Goal: Information Seeking & Learning: Learn about a topic

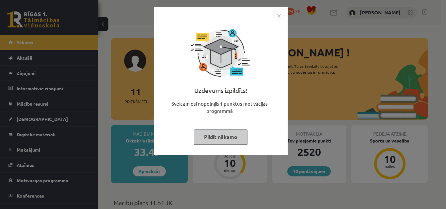
click at [275, 14] on img "Close" at bounding box center [279, 16] width 10 height 10
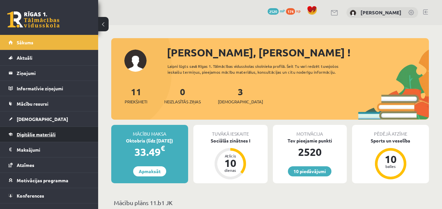
click at [22, 130] on link "Digitālie materiāli" at bounding box center [48, 134] width 81 height 15
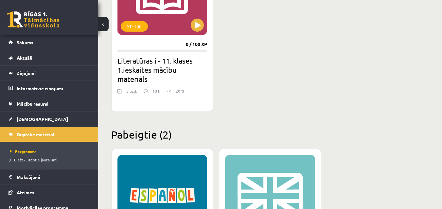
scroll to position [790, 0]
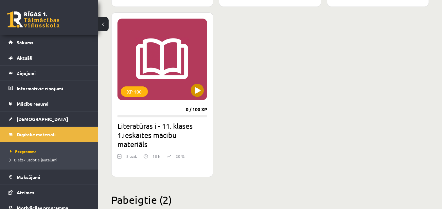
click at [197, 98] on div "XP 100" at bounding box center [162, 60] width 90 height 82
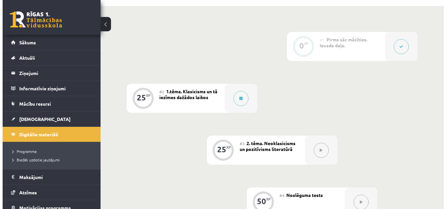
scroll to position [163, 0]
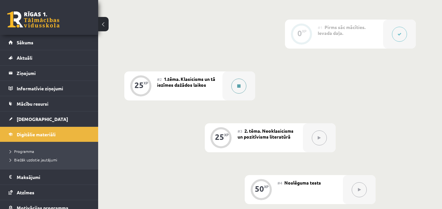
click at [242, 87] on button at bounding box center [238, 86] width 15 height 15
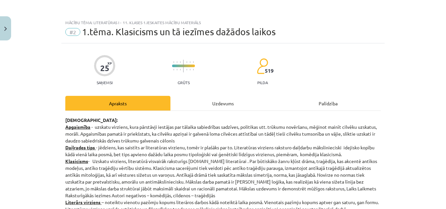
click at [233, 102] on div "Uzdevums" at bounding box center [223, 103] width 105 height 15
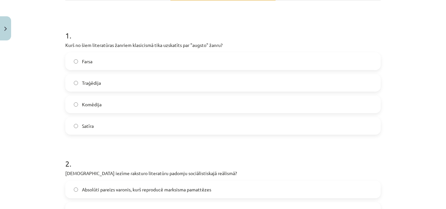
scroll to position [114, 0]
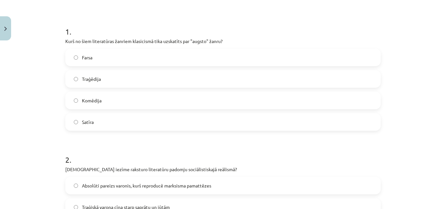
click at [186, 78] on label "Traģēdija" at bounding box center [223, 79] width 314 height 16
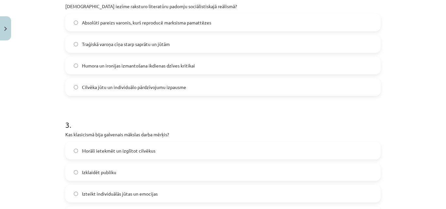
scroll to position [245, 0]
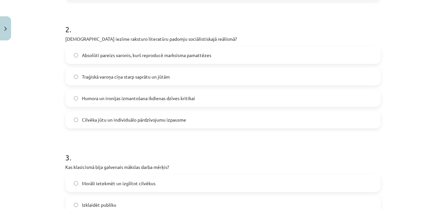
click at [178, 108] on div "Absolūti pareizs varonis, kurš reproducē marksisma pamattēzes Traģiskā varoņa c…" at bounding box center [223, 87] width 316 height 82
click at [193, 59] on label "Absolūti pareizs varonis, kurš reproducē marksisma pamattēzes" at bounding box center [223, 55] width 314 height 16
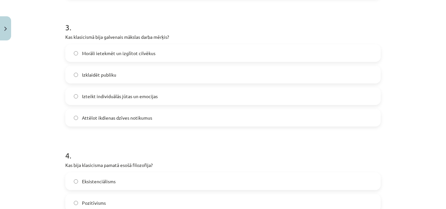
scroll to position [376, 0]
click at [188, 101] on label "Izteikt individuālās jūtas un emocijas" at bounding box center [223, 96] width 314 height 16
click at [173, 52] on label "Morāli ietekmēt un izglītot cilvēkus" at bounding box center [223, 53] width 314 height 16
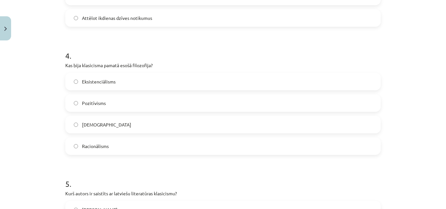
scroll to position [495, 0]
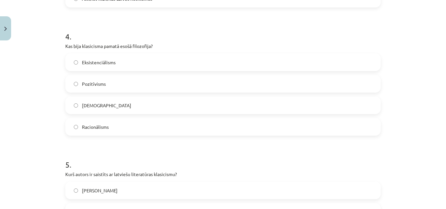
click at [134, 88] on label "Pozitīvisms" at bounding box center [223, 84] width 314 height 16
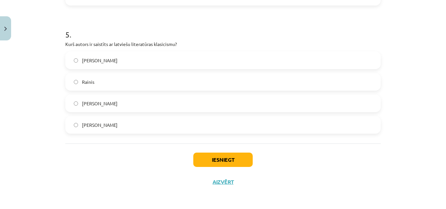
scroll to position [626, 0]
click at [135, 128] on label "Kristofers Fīrekers" at bounding box center [223, 125] width 314 height 16
click at [210, 165] on button "Iesniegt" at bounding box center [222, 160] width 59 height 14
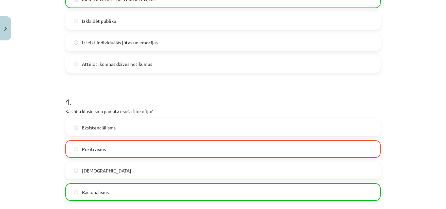
scroll to position [495, 0]
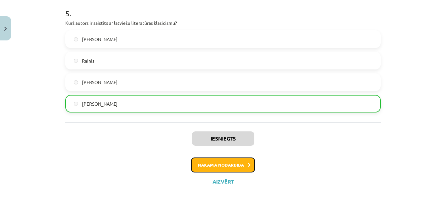
click at [230, 164] on button "Nākamā nodarbība" at bounding box center [223, 165] width 64 height 15
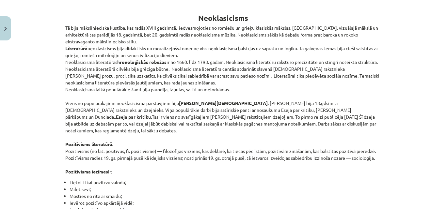
scroll to position [65, 0]
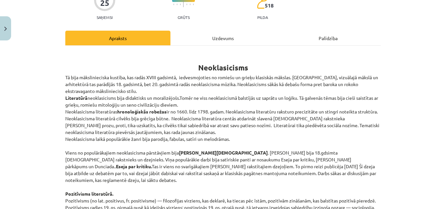
click at [196, 67] on h1 "Neoklasicisms" at bounding box center [223, 62] width 316 height 21
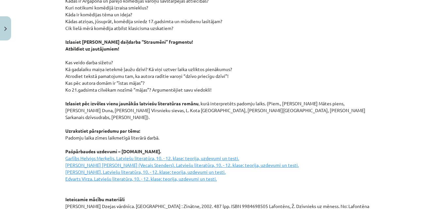
scroll to position [924, 0]
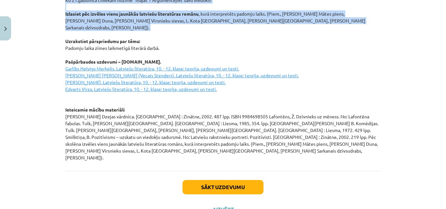
drag, startPoint x: 197, startPoint y: 68, endPoint x: 337, endPoint y: 17, distance: 149.1
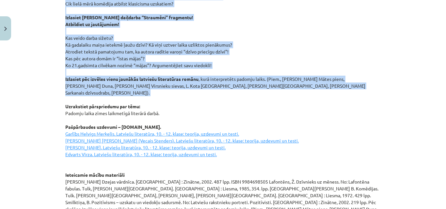
scroll to position [826, 0]
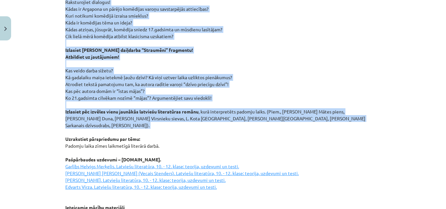
click at [314, 62] on p "Izlasiet Moljēra lugas “Skopulis” fragmentu! Atbildiet uz jautājumiem! Raksturo…" at bounding box center [223, 111] width 316 height 295
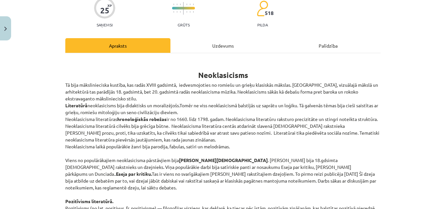
scroll to position [9, 0]
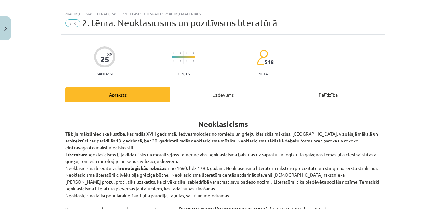
drag, startPoint x: 72, startPoint y: 125, endPoint x: 84, endPoint y: 124, distance: 11.5
click at [79, 125] on h1 "Neoklasicisms" at bounding box center [223, 118] width 316 height 21
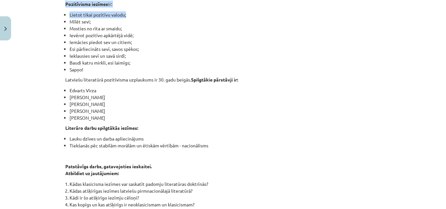
scroll to position [246, 0]
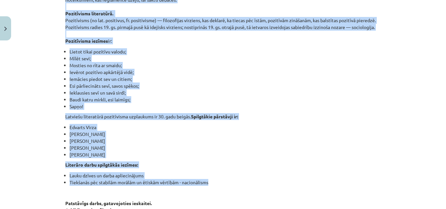
drag, startPoint x: 193, startPoint y: 124, endPoint x: 238, endPoint y: 176, distance: 69.1
copy div "Neoklasicisms Tā bija mākslinieciska kustība, kas radās XVIII gadsimtā, iedvesm…"
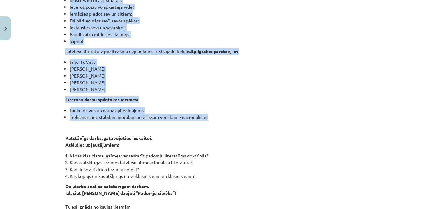
scroll to position [377, 0]
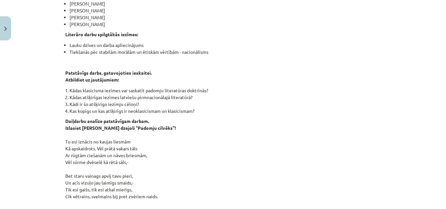
click at [273, 70] on p "Patstāvīgs darbs, gatavojoties ieskaitei. Atbildiet uz jautājumiem:" at bounding box center [223, 77] width 316 height 14
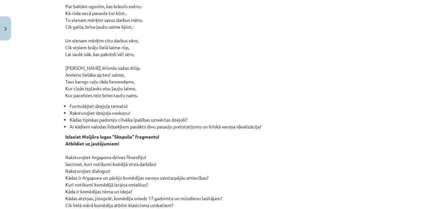
scroll to position [656, 0]
drag, startPoint x: 63, startPoint y: 55, endPoint x: 180, endPoint y: 90, distance: 121.7
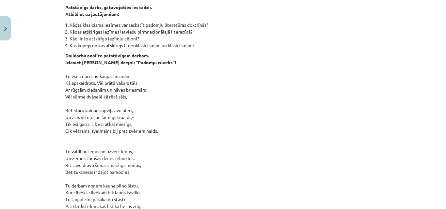
scroll to position [427, 0]
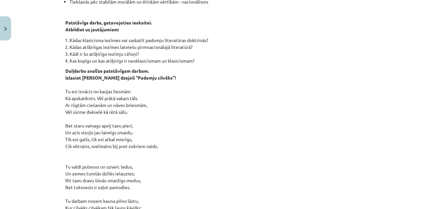
copy p "Izlasiet Jāņa Sudrabkalna dzejoli “Padomju cilvēks”! Tu esi iznācis no kaujas l…"
click at [230, 99] on p "Daiļdarbu analīze patstāvīgam darbam. Izlasiet Jāņa Sudrabkalna dzejoli “Padomj…" at bounding box center [223, 198] width 316 height 261
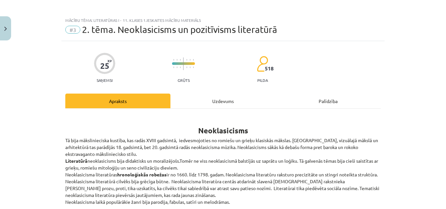
scroll to position [0, 0]
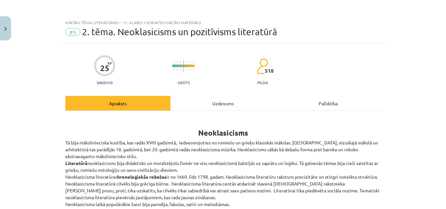
click at [203, 104] on div "Uzdevums" at bounding box center [223, 103] width 105 height 15
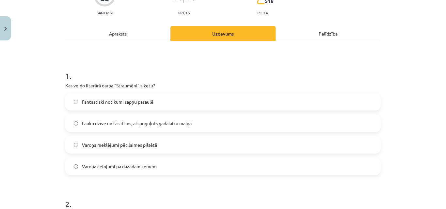
scroll to position [82, 0]
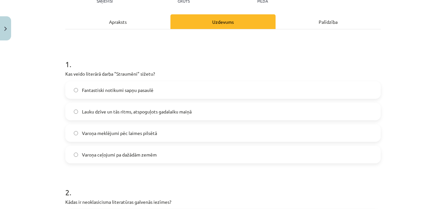
click at [114, 23] on div "Apraksts" at bounding box center [117, 21] width 105 height 15
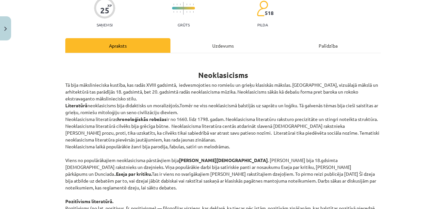
scroll to position [0, 0]
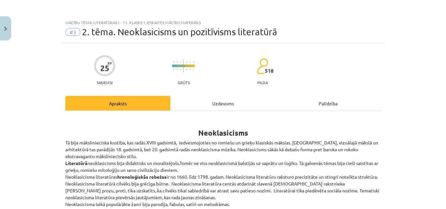
click at [113, 107] on div "Apraksts" at bounding box center [117, 103] width 105 height 15
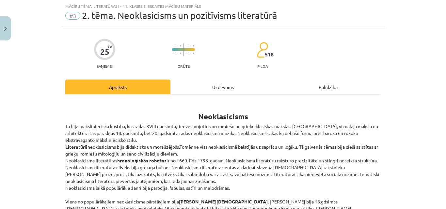
click at [215, 87] on div "Uzdevums" at bounding box center [223, 87] width 105 height 15
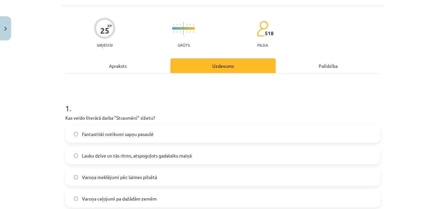
scroll to position [49, 0]
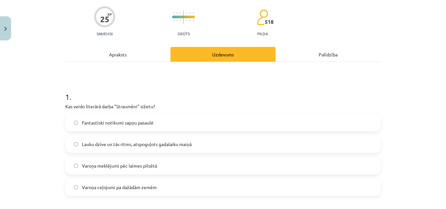
click at [212, 146] on label "Lauku dzīve un tās ritms, atspoguļots gadalaiku maiņā" at bounding box center [223, 144] width 314 height 16
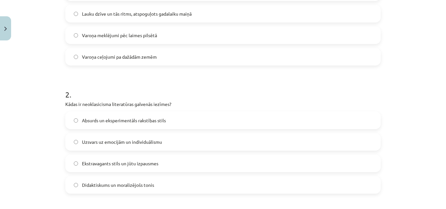
scroll to position [212, 0]
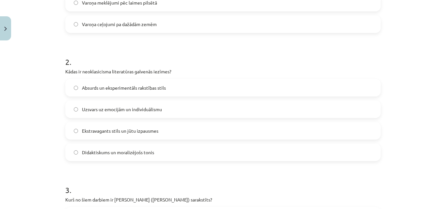
click at [199, 151] on label "Didaktiskums un moralizējošs tonis" at bounding box center [223, 152] width 314 height 16
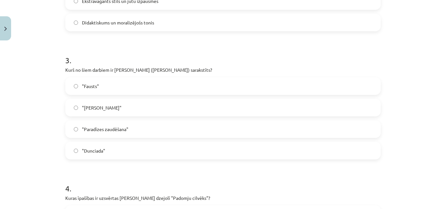
scroll to position [343, 0]
click at [110, 145] on label ""Dunciada"" at bounding box center [223, 150] width 314 height 16
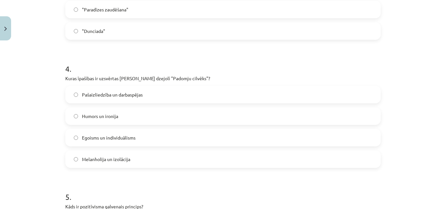
scroll to position [507, 0]
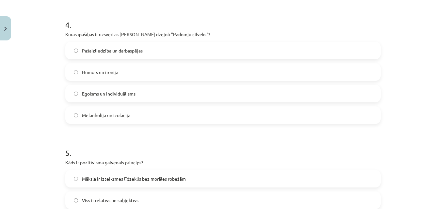
click at [163, 53] on label "Pašaizliedzība un darbaspējas" at bounding box center [223, 50] width 314 height 16
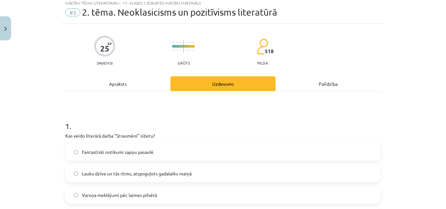
scroll to position [16, 0]
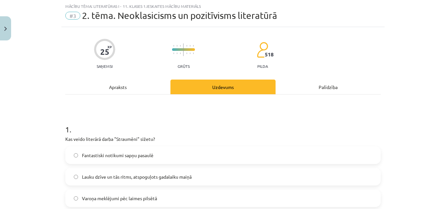
click at [115, 86] on div "Apraksts" at bounding box center [117, 87] width 105 height 15
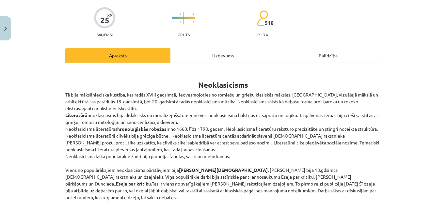
scroll to position [0, 0]
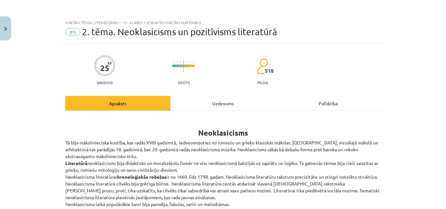
click at [214, 103] on div "Uzdevums" at bounding box center [223, 103] width 105 height 15
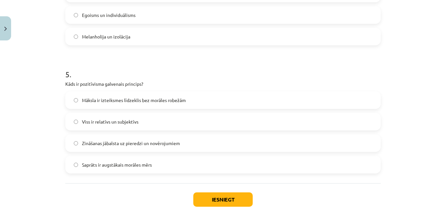
scroll to position [593, 0]
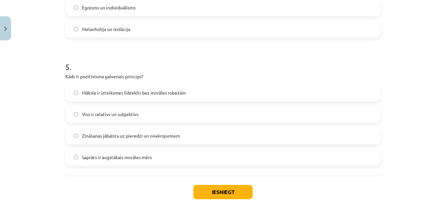
click at [92, 120] on label "Viss ir relatīvs un subjektīvs" at bounding box center [223, 114] width 314 height 16
click at [219, 193] on button "Iesniegt" at bounding box center [222, 192] width 59 height 14
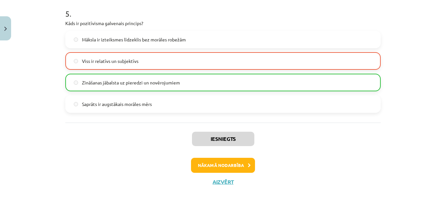
scroll to position [646, 0]
click at [202, 163] on button "Nākamā nodarbība" at bounding box center [223, 165] width 64 height 15
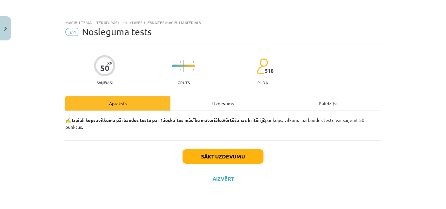
scroll to position [0, 0]
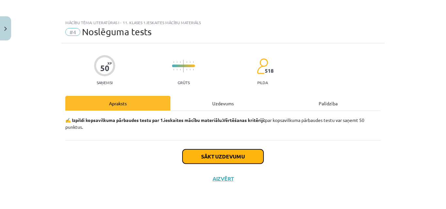
click at [203, 157] on button "Sākt uzdevumu" at bounding box center [223, 157] width 81 height 14
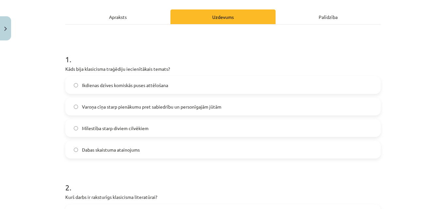
scroll to position [98, 0]
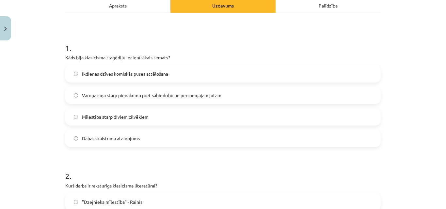
click at [244, 100] on label "Varoņa cīņa starp pienākumu pret sabiedrību un personīgajām jūtām" at bounding box center [223, 95] width 314 height 16
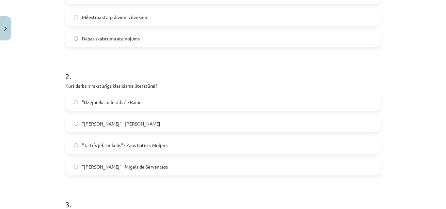
scroll to position [229, 0]
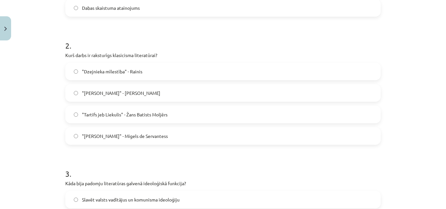
click at [192, 137] on label ""Don Kihots" - Migels de Servantess" at bounding box center [223, 136] width 314 height 16
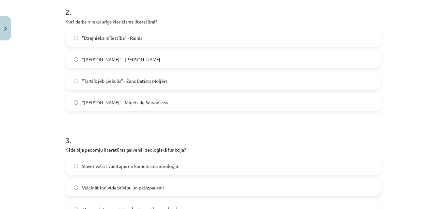
scroll to position [261, 0]
click at [196, 84] on label ""Tartifs jeb Liekulis" - Žans Batists Moljērs" at bounding box center [223, 82] width 314 height 16
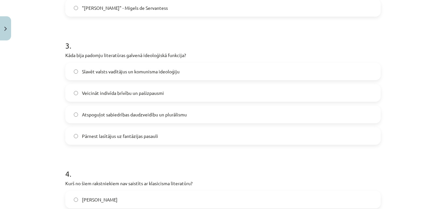
scroll to position [359, 0]
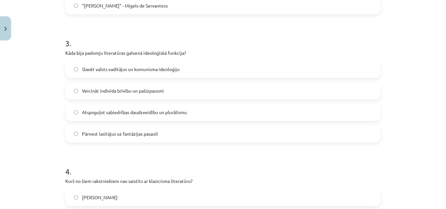
click at [179, 72] on label "Slavēt valsts vadītājus un komunisma ideoloģiju" at bounding box center [223, 69] width 314 height 16
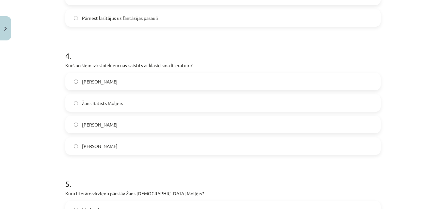
scroll to position [490, 0]
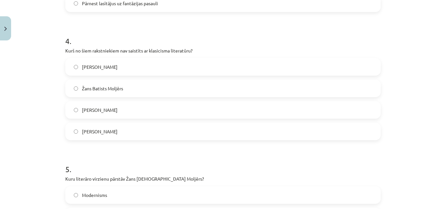
click at [231, 130] on label "Vilis Lācis" at bounding box center [223, 132] width 314 height 16
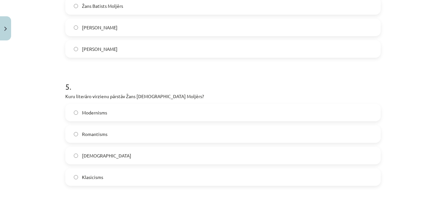
scroll to position [588, 0]
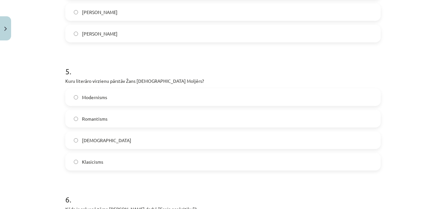
click at [129, 170] on label "Klasicisms" at bounding box center [223, 162] width 314 height 16
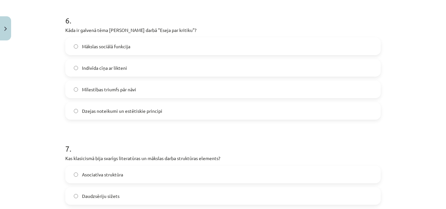
scroll to position [752, 0]
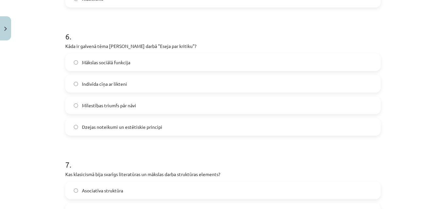
click at [160, 66] on label "Mākslas sociālā funkcija" at bounding box center [223, 62] width 314 height 16
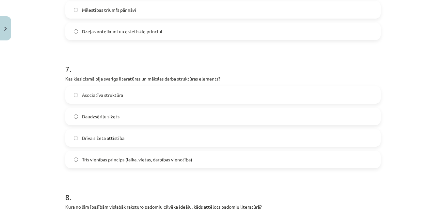
scroll to position [850, 0]
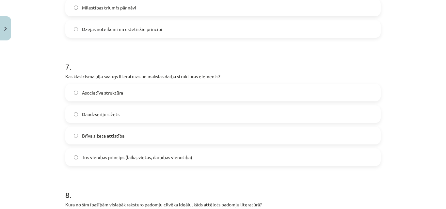
click at [183, 155] on span "Trīs vienības princips (laika, vietas, darbības vienotība)" at bounding box center [137, 157] width 110 height 7
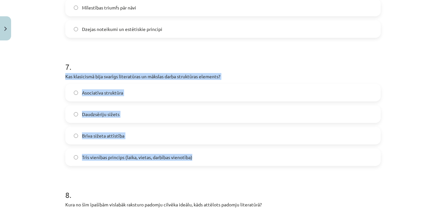
drag, startPoint x: 64, startPoint y: 75, endPoint x: 242, endPoint y: 160, distance: 197.1
click at [242, 160] on div "7 . Kas klasicismā bija svarīgs literatūras un mākslas darba struktūras element…" at bounding box center [223, 108] width 316 height 115
click at [30, 124] on div "Mācību tēma: Literatūras i - 11. klases 1.ieskaites mācību materiāls #4 Noslēgu…" at bounding box center [223, 104] width 446 height 209
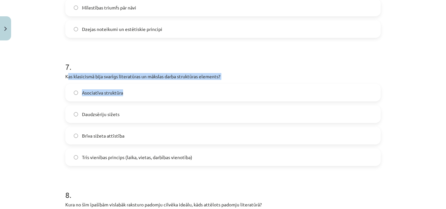
drag, startPoint x: 66, startPoint y: 76, endPoint x: 241, endPoint y: 95, distance: 175.8
click at [246, 81] on div "7 . Kas klasicismā bija svarīgs literatūras un mākslas darba struktūras element…" at bounding box center [223, 108] width 316 height 115
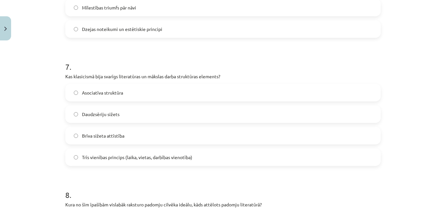
click at [178, 182] on h1 "8 ." at bounding box center [223, 189] width 316 height 20
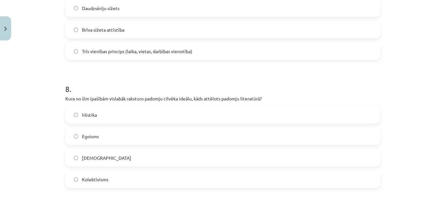
scroll to position [980, 0]
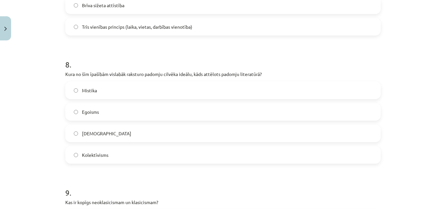
click at [107, 159] on label "Kolektīvisms" at bounding box center [223, 155] width 314 height 16
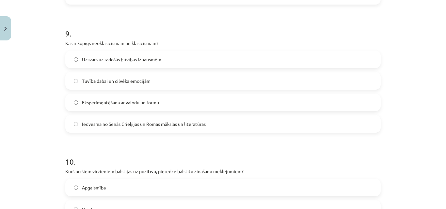
scroll to position [1144, 0]
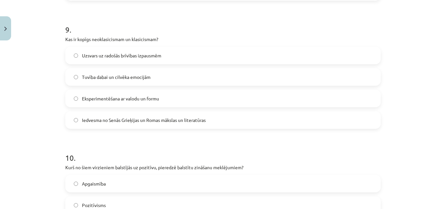
click at [114, 119] on span "Iedvesma no Senās Grieķijas un Romas mākslas un literatūras" at bounding box center [144, 120] width 124 height 7
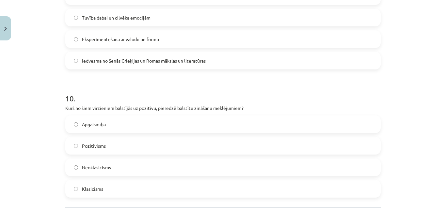
scroll to position [1242, 0]
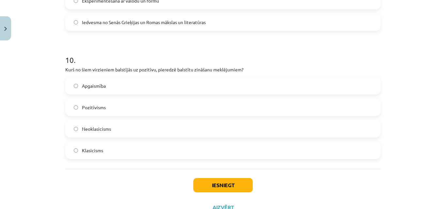
drag, startPoint x: 114, startPoint y: 121, endPoint x: 10, endPoint y: 121, distance: 104.6
click at [10, 121] on div "Mācību tēma: Literatūras i - 11. klases 1.ieskaites mācību materiāls #4 Noslēgu…" at bounding box center [223, 104] width 446 height 209
click at [98, 107] on span "Pozitīvisms" at bounding box center [94, 107] width 24 height 7
drag, startPoint x: 139, startPoint y: 71, endPoint x: 155, endPoint y: 69, distance: 15.8
click at [155, 69] on p "Kurš no šiem virzieniem balstījās uz pozitīvu, pieredzē balstītu zināšanu meklē…" at bounding box center [223, 69] width 316 height 7
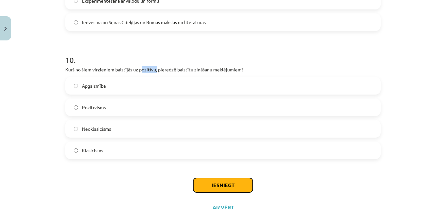
click at [232, 188] on button "Iesniegt" at bounding box center [222, 185] width 59 height 14
click at [9, 111] on div "Mācību tēma: Literatūras i - 11. klases 1.ieskaites mācību materiāls #4 Noslēgu…" at bounding box center [223, 104] width 446 height 209
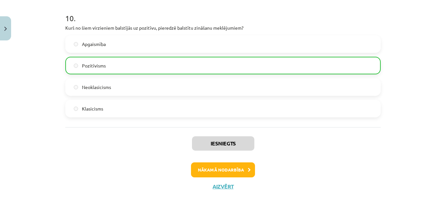
scroll to position [1289, 0]
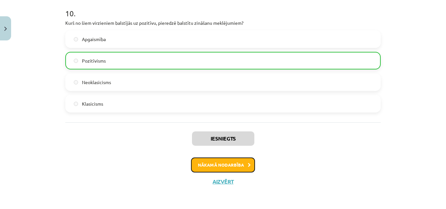
click at [230, 164] on button "Nākamā nodarbība" at bounding box center [223, 165] width 64 height 15
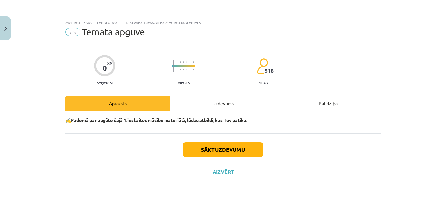
scroll to position [0, 0]
click at [205, 155] on button "Sākt uzdevumu" at bounding box center [223, 150] width 81 height 14
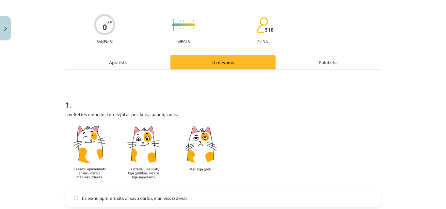
scroll to position [131, 0]
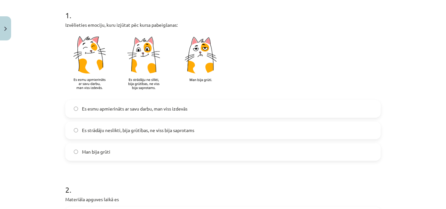
click at [110, 126] on label "Es strādāju neslikti, bija grūtības, ne viss bija saprotams" at bounding box center [223, 131] width 314 height 16
click at [97, 153] on span "Man bija grūti" at bounding box center [96, 152] width 28 height 7
click at [138, 133] on span "Es strādāju neslikti, bija grūtības, ne viss bija saprotams" at bounding box center [138, 130] width 112 height 7
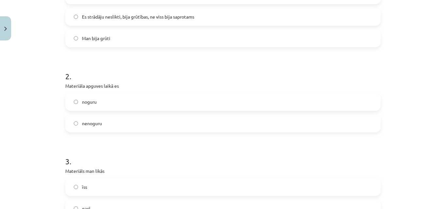
scroll to position [261, 0]
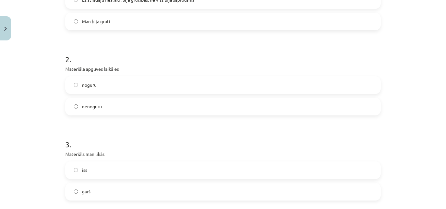
click at [87, 86] on span "noguru" at bounding box center [89, 85] width 15 height 7
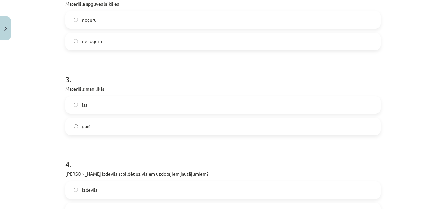
click at [90, 126] on label "garš" at bounding box center [223, 127] width 314 height 16
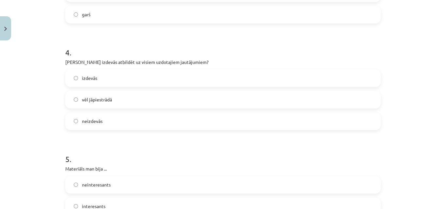
scroll to position [458, 0]
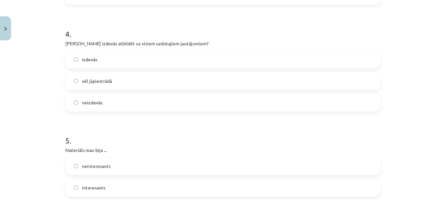
click at [88, 84] on span "vēl jāpiestrādā" at bounding box center [97, 81] width 30 height 7
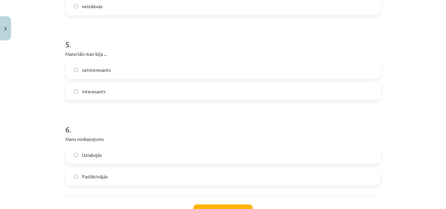
scroll to position [556, 0]
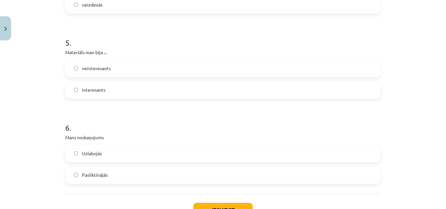
click at [111, 70] on label "neinteresants" at bounding box center [223, 68] width 314 height 16
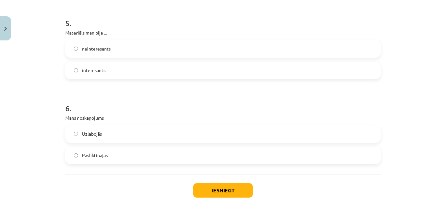
scroll to position [606, 0]
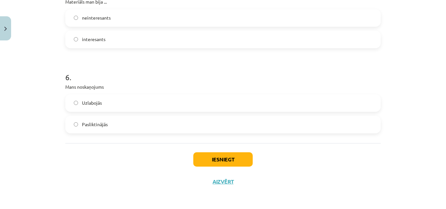
click at [93, 124] on span "Pasliktinājās" at bounding box center [95, 124] width 26 height 7
click at [88, 107] on span "Uzlabojās" at bounding box center [92, 103] width 20 height 7
click at [232, 158] on button "Iesniegt" at bounding box center [222, 160] width 59 height 14
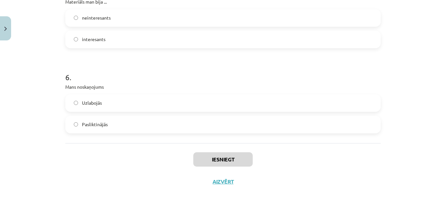
scroll to position [157, 0]
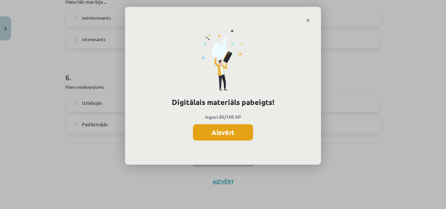
click at [242, 134] on button "Aizvērt" at bounding box center [223, 133] width 60 height 16
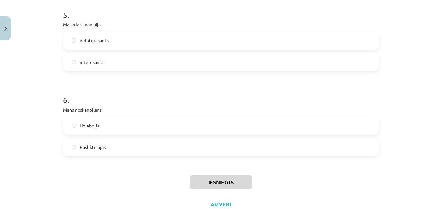
scroll to position [574, 0]
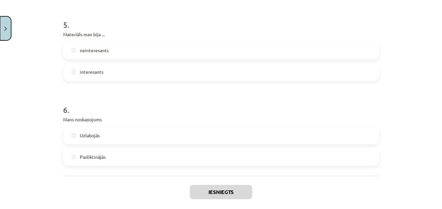
click at [1, 29] on button "Close" at bounding box center [5, 28] width 11 height 24
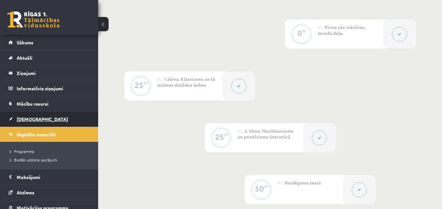
click at [26, 118] on span "[DEMOGRAPHIC_DATA]" at bounding box center [42, 119] width 51 height 6
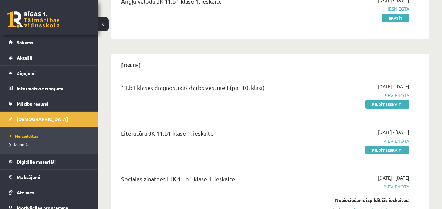
scroll to position [98, 0]
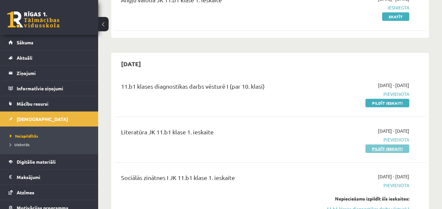
click at [393, 152] on link "Pildīt ieskaiti" at bounding box center [387, 149] width 44 height 8
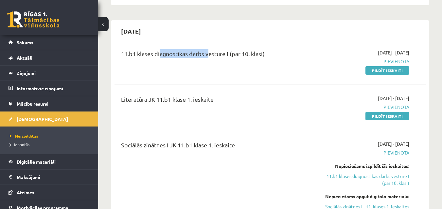
drag, startPoint x: 158, startPoint y: 51, endPoint x: 205, endPoint y: 59, distance: 48.1
click at [205, 59] on div "11.b1 klases diagnostikas darbs vēsturē I (par 10. klasi)" at bounding box center [215, 55] width 189 height 12
click at [260, 75] on div "11.b1 klases diagnostikas darbs vēsturē I (par 10. klasi) 2025-09-16 - 2025-09-…" at bounding box center [269, 62] width 311 height 38
drag, startPoint x: 167, startPoint y: 52, endPoint x: 178, endPoint y: 56, distance: 11.6
click at [178, 56] on div "11.b1 klases diagnostikas darbs vēsturē I (par 10. klasi)" at bounding box center [215, 55] width 189 height 12
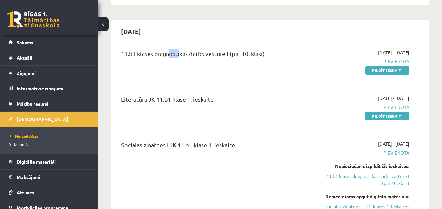
drag, startPoint x: 125, startPoint y: 100, endPoint x: 219, endPoint y: 114, distance: 94.6
click at [219, 114] on div "Literatūra JK 11.b1 klase 1. ieskaite" at bounding box center [215, 107] width 198 height 25
drag, startPoint x: 122, startPoint y: 145, endPoint x: 307, endPoint y: 159, distance: 185.2
click at [307, 159] on div "Sociālās zinātnes I JK 11.b1 klase 1. ieskaite" at bounding box center [215, 184] width 198 height 86
click at [292, 132] on div "11.b1 klases diagnostikas darbs vēsturē I (par 10. klasi) 2025-09-16 - 2025-09-…" at bounding box center [269, 142] width 311 height 198
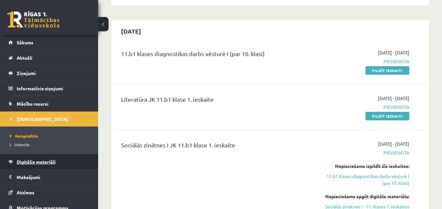
click at [28, 163] on span "Digitālie materiāli" at bounding box center [36, 162] width 39 height 6
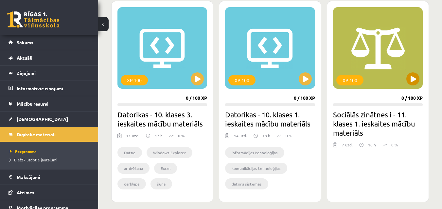
scroll to position [556, 0]
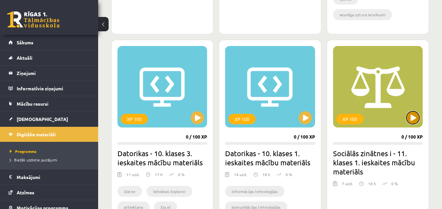
click at [414, 117] on button at bounding box center [412, 117] width 13 height 13
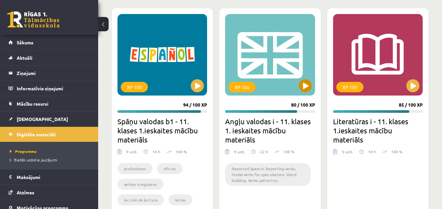
scroll to position [816, 0]
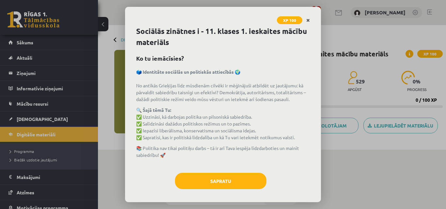
click at [309, 18] on icon "Close" at bounding box center [309, 20] width 4 height 5
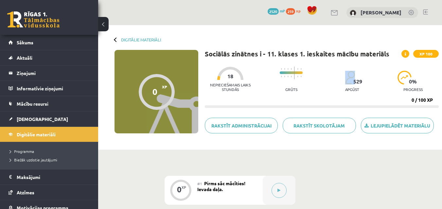
drag, startPoint x: 354, startPoint y: 82, endPoint x: 365, endPoint y: 84, distance: 11.9
click at [365, 84] on div "Nepieciešamais laiks stundās 18 Grūts 529 apgūst 0 % progress" at bounding box center [322, 79] width 234 height 32
click at [367, 88] on div "Nepieciešamais laiks stundās 18 Grūts 529 apgūst 0 % progress" at bounding box center [322, 79] width 234 height 32
click at [25, 135] on span "Digitālie materiāli" at bounding box center [36, 135] width 39 height 6
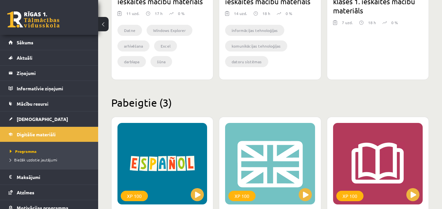
scroll to position [848, 0]
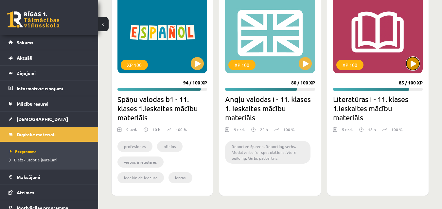
click at [409, 61] on button at bounding box center [412, 63] width 13 height 13
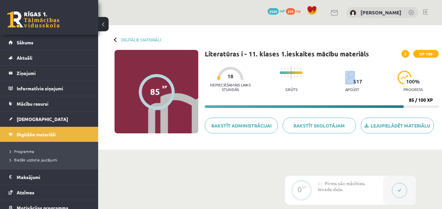
drag, startPoint x: 354, startPoint y: 81, endPoint x: 364, endPoint y: 83, distance: 9.9
click at [364, 83] on div "Nepieciešamais laiks stundās 18 Grūts 517 apgūst 100 % progress" at bounding box center [322, 79] width 234 height 32
click at [298, 71] on div at bounding box center [290, 69] width 23 height 5
drag, startPoint x: 286, startPoint y: 90, endPoint x: 307, endPoint y: 92, distance: 21.4
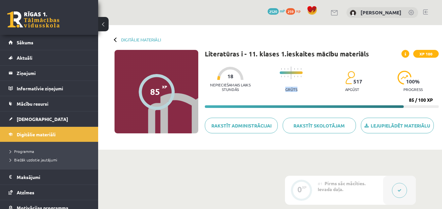
click at [307, 92] on div "Nepieciešamais laiks stundās 18 Grūts 517 apgūst 100 % progress" at bounding box center [322, 79] width 234 height 32
click at [20, 135] on span "Digitālie materiāli" at bounding box center [36, 135] width 39 height 6
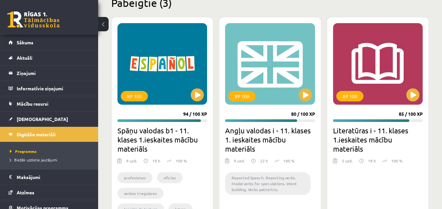
scroll to position [654, 0]
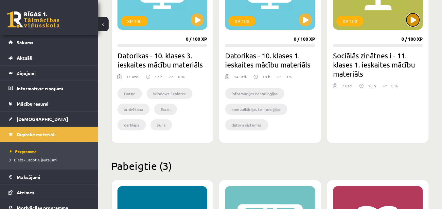
click at [408, 22] on button at bounding box center [412, 19] width 13 height 13
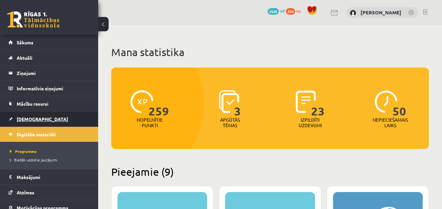
click at [23, 114] on link "[DEMOGRAPHIC_DATA]" at bounding box center [48, 119] width 81 height 15
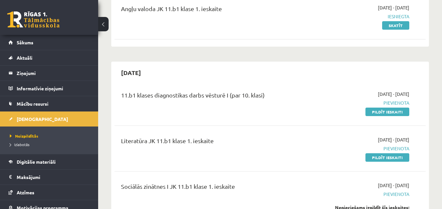
scroll to position [98, 0]
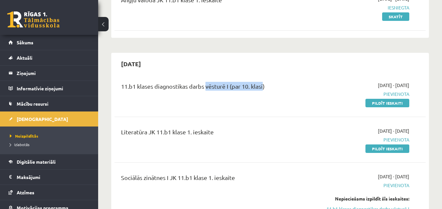
drag, startPoint x: 203, startPoint y: 87, endPoint x: 262, endPoint y: 85, distance: 58.5
click at [262, 85] on div "11.b1 klases diagnostikas darbs vēsturē I (par 10. klasi)" at bounding box center [215, 88] width 189 height 12
drag, startPoint x: 122, startPoint y: 132, endPoint x: 221, endPoint y: 145, distance: 99.8
click at [220, 145] on div "Literatūra JK 11.b1 klase 1. ieskaite" at bounding box center [215, 140] width 198 height 25
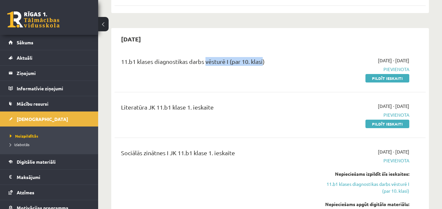
scroll to position [163, 0]
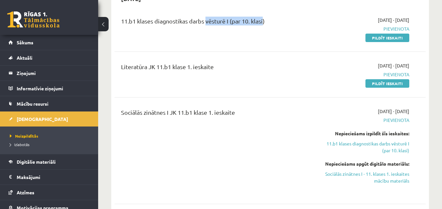
drag, startPoint x: 123, startPoint y: 113, endPoint x: 241, endPoint y: 130, distance: 119.5
click at [241, 130] on div "Sociālās zinātnes I JK 11.b1 klase 1. ieskaite" at bounding box center [215, 151] width 198 height 86
click at [237, 182] on div "Sociālās zinātnes I JK 11.b1 klase 1. ieskaite" at bounding box center [215, 151] width 198 height 86
